Goal: Check status: Check status

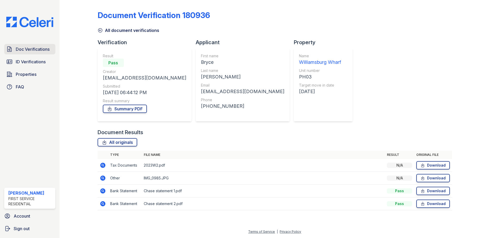
click at [38, 49] on span "Doc Verifications" at bounding box center [33, 49] width 34 height 6
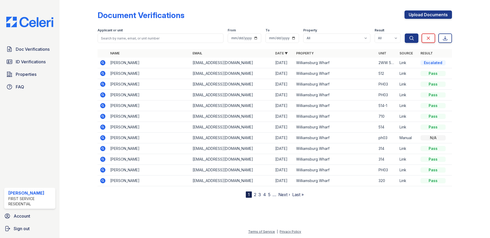
click at [99, 73] on td at bounding box center [102, 73] width 10 height 11
click at [104, 74] on icon at bounding box center [102, 73] width 5 height 5
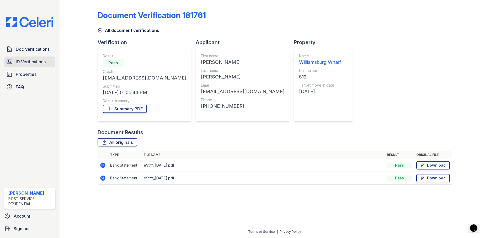
click at [22, 66] on link "ID Verifications" at bounding box center [29, 62] width 51 height 10
